Goal: Information Seeking & Learning: Stay updated

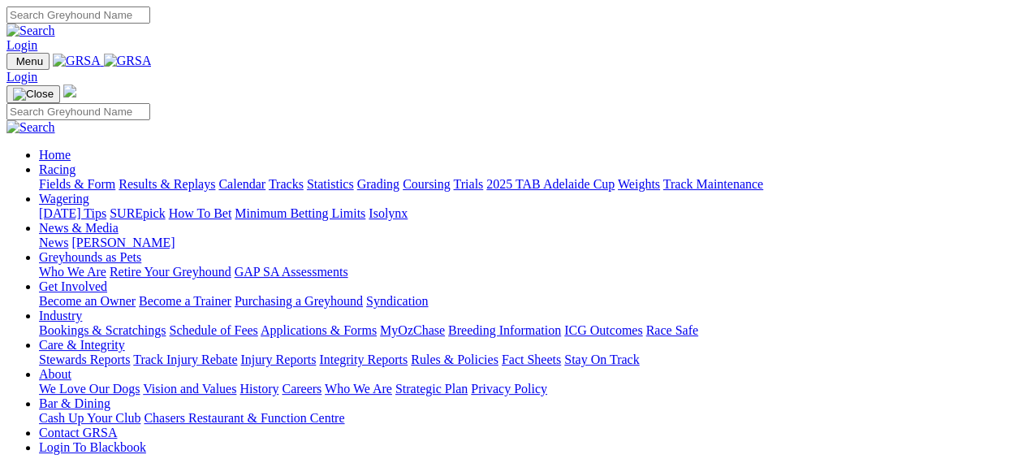
click at [266, 177] on link "Calendar" at bounding box center [241, 184] width 47 height 14
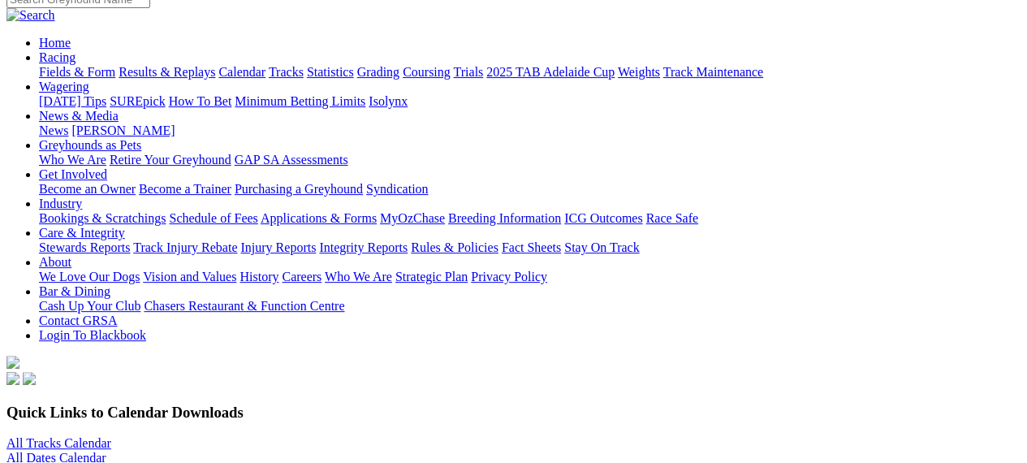
scroll to position [130, 0]
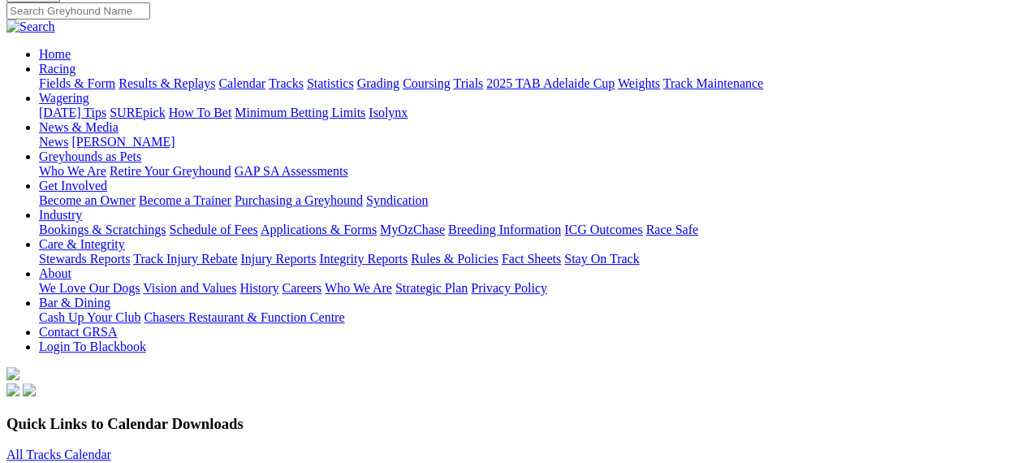
select select "1"
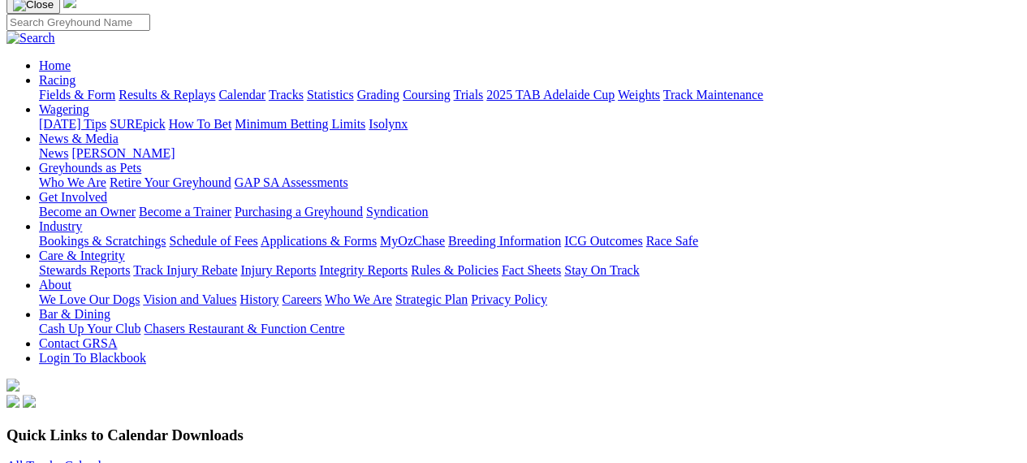
scroll to position [91, 0]
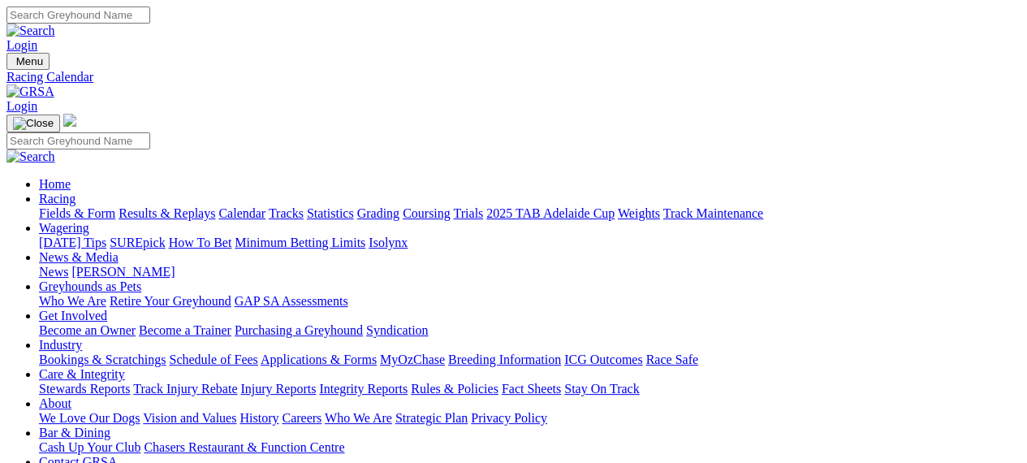
click at [125, 367] on link "Care & Integrity" at bounding box center [82, 374] width 86 height 14
click at [130, 382] on link "Stewards Reports" at bounding box center [84, 389] width 91 height 14
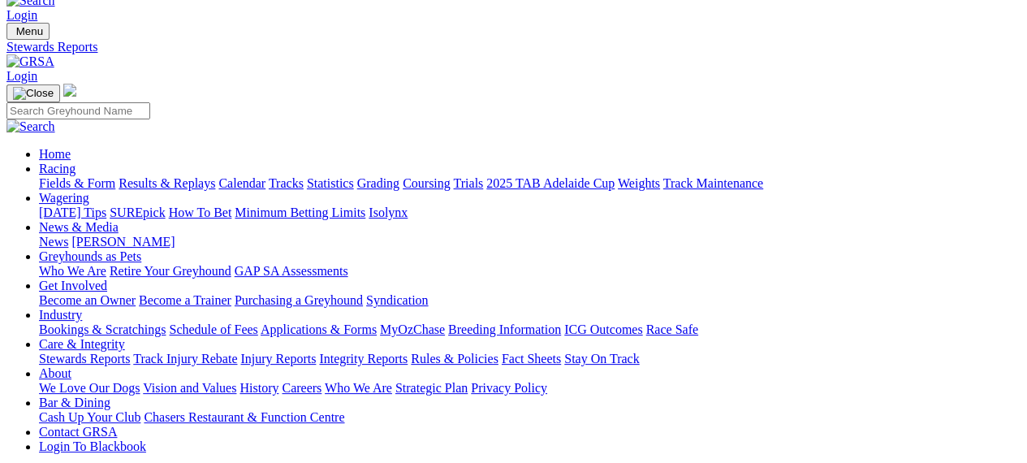
scroll to position [32, 0]
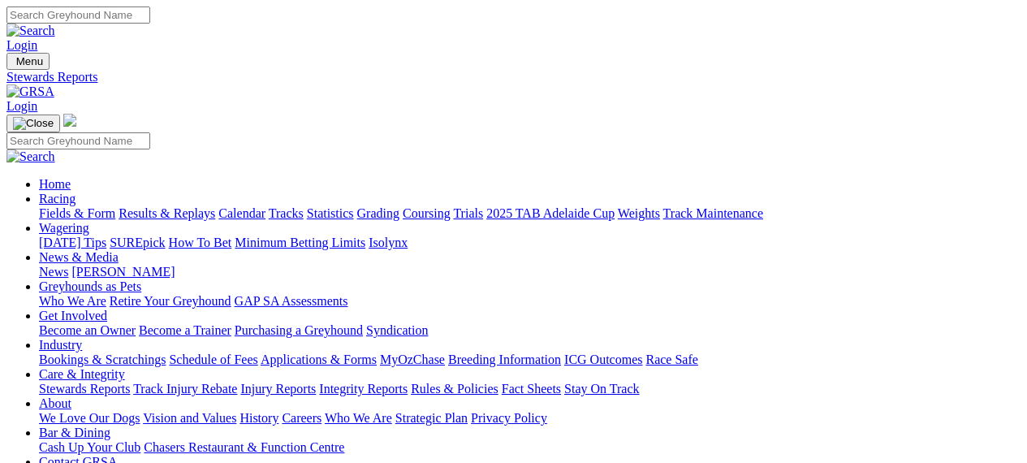
scroll to position [32, 0]
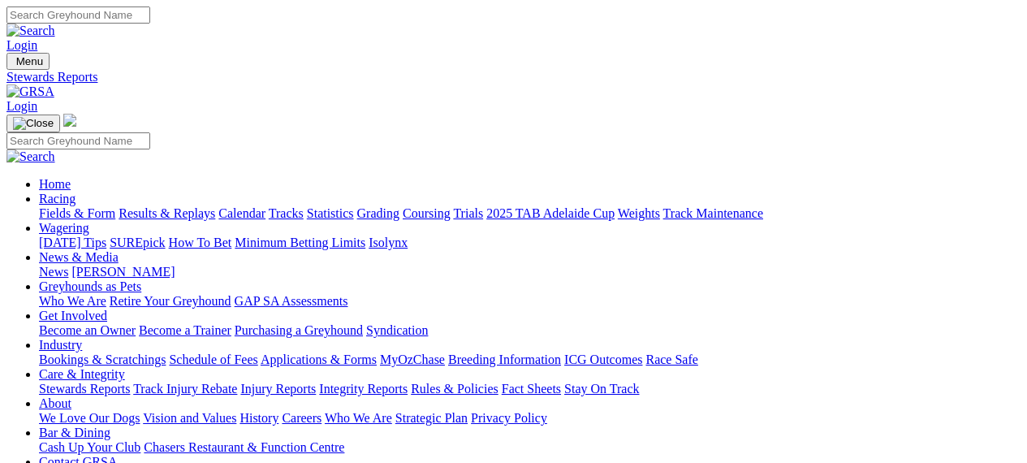
scroll to position [32, 0]
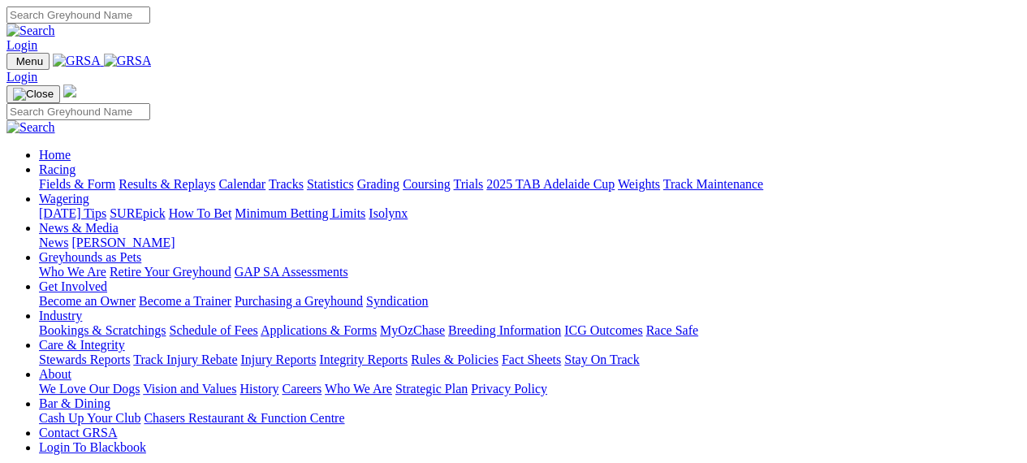
click at [119, 221] on link "News & Media" at bounding box center [79, 228] width 80 height 14
click at [175, 236] on link "[PERSON_NAME]" at bounding box center [122, 243] width 103 height 14
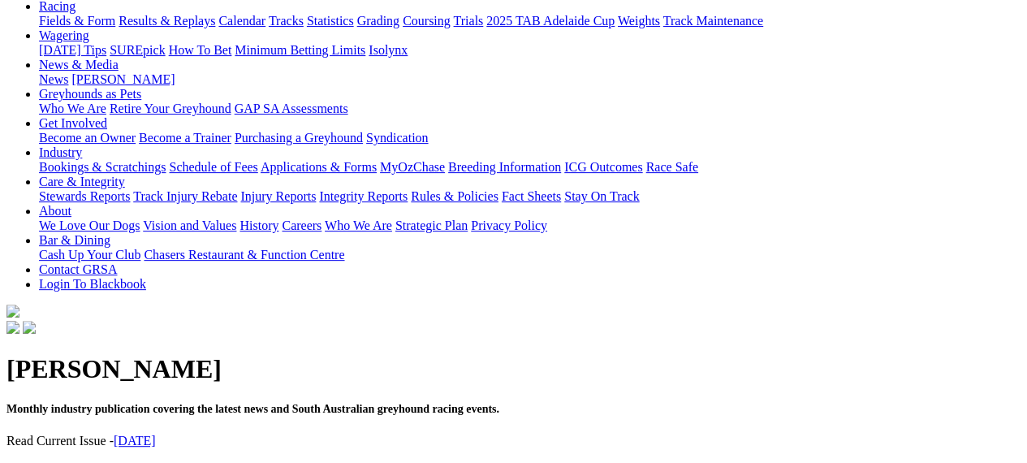
scroll to position [64, 0]
